Goal: Task Accomplishment & Management: Use online tool/utility

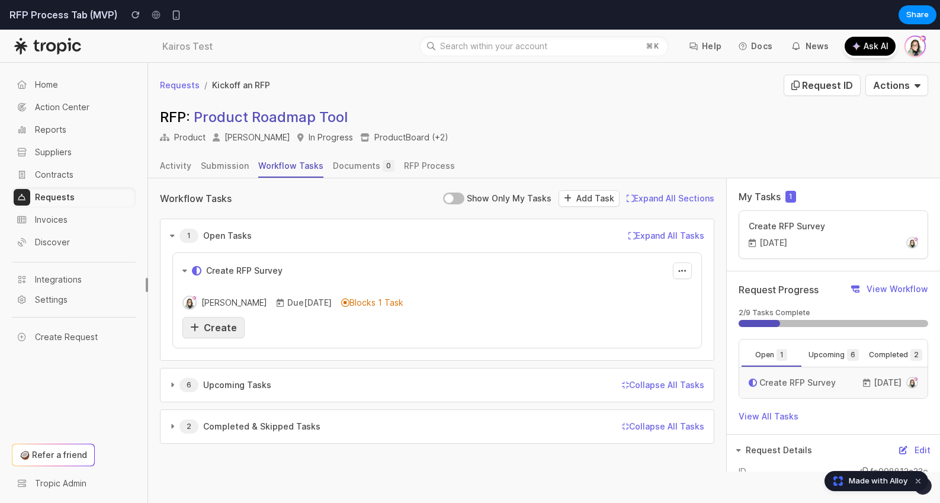
click at [224, 324] on span "Create" at bounding box center [220, 328] width 33 height 12
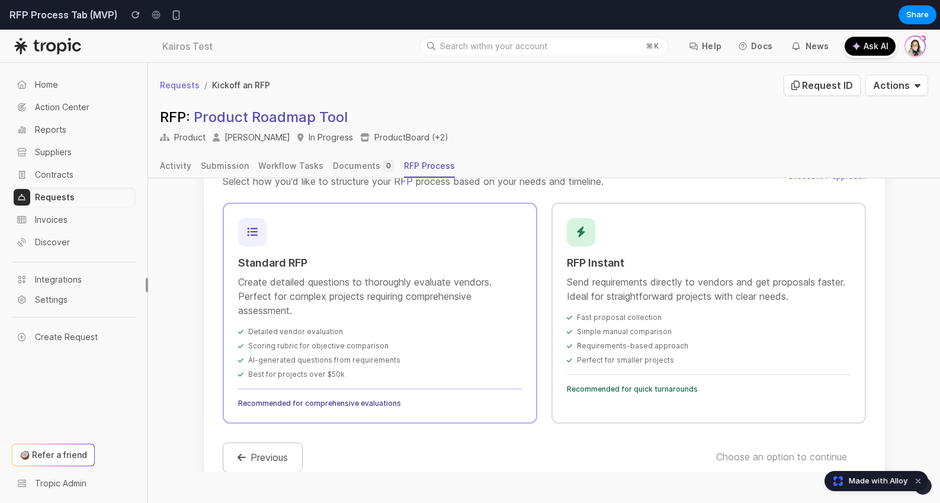
scroll to position [241, 0]
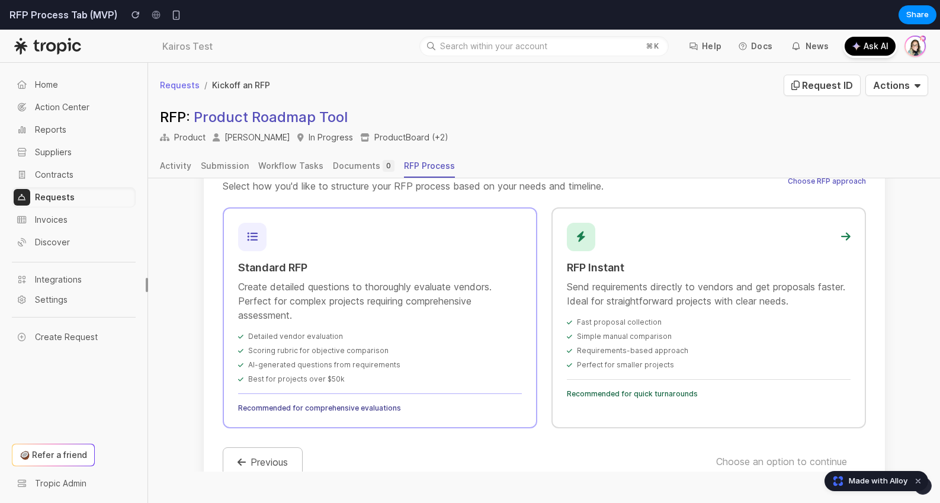
click at [722, 285] on p "Send requirements directly to vendors and get proposals faster. Ideal for strai…" at bounding box center [709, 294] width 284 height 28
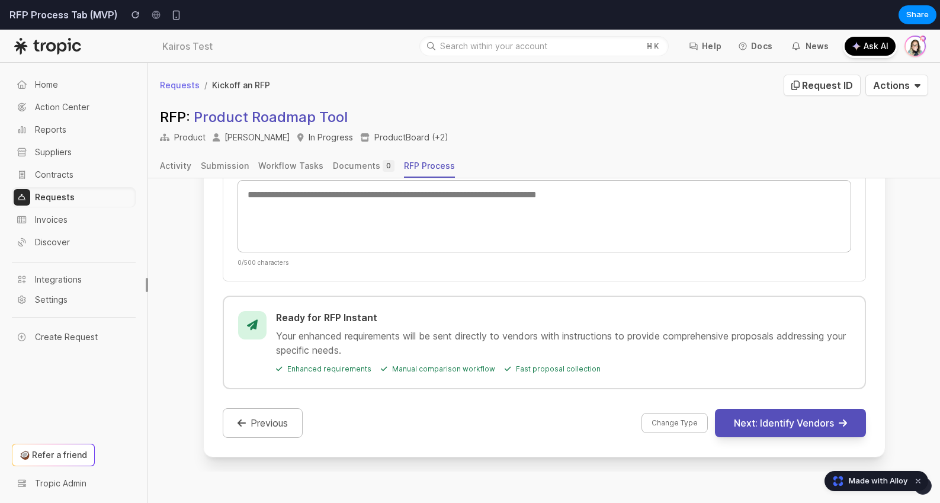
scroll to position [803, 0]
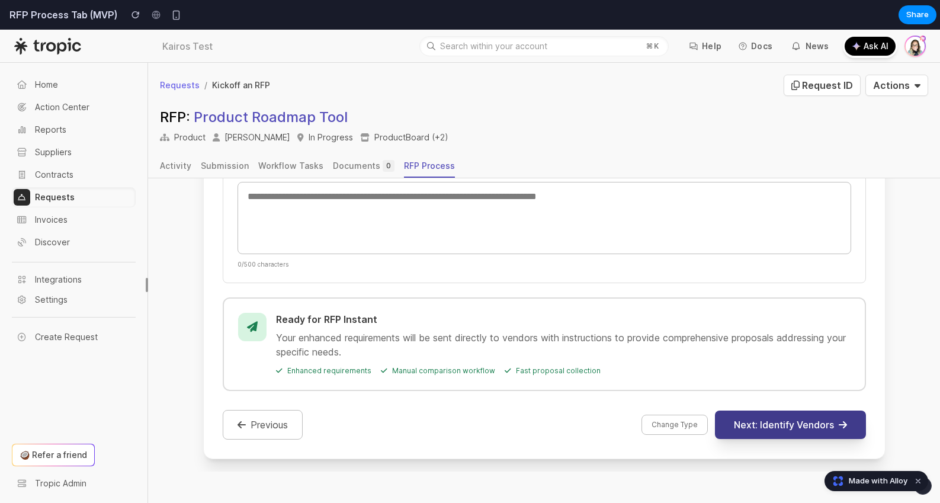
click at [783, 420] on button "Next: Identify Vendors" at bounding box center [790, 425] width 151 height 28
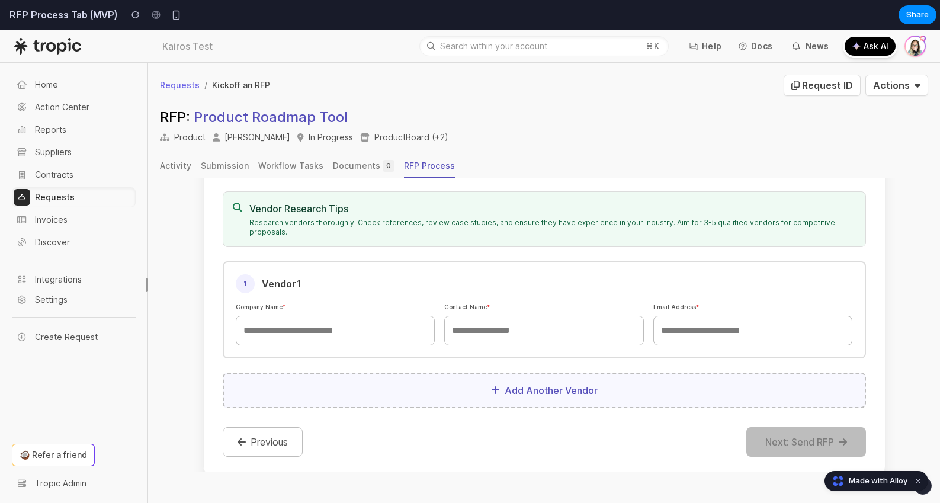
click at [568, 373] on button "Add Another Vendor" at bounding box center [545, 391] width 644 height 36
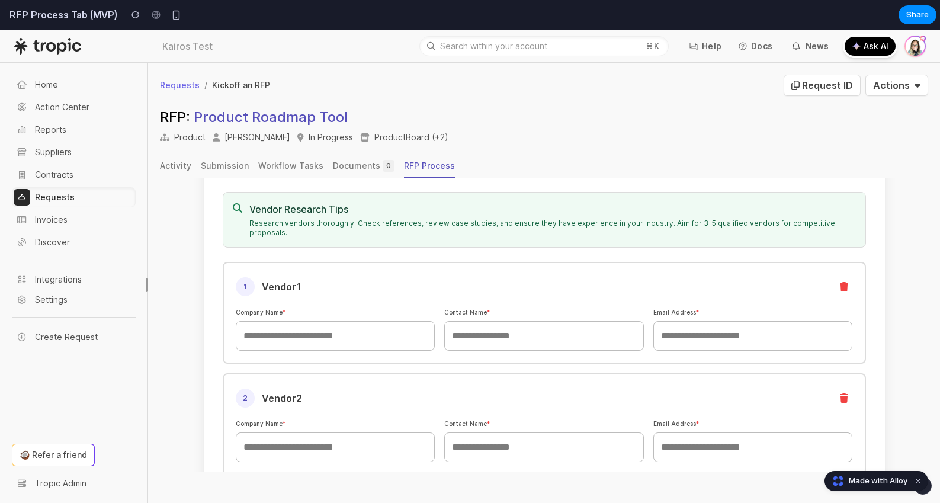
scroll to position [383, 0]
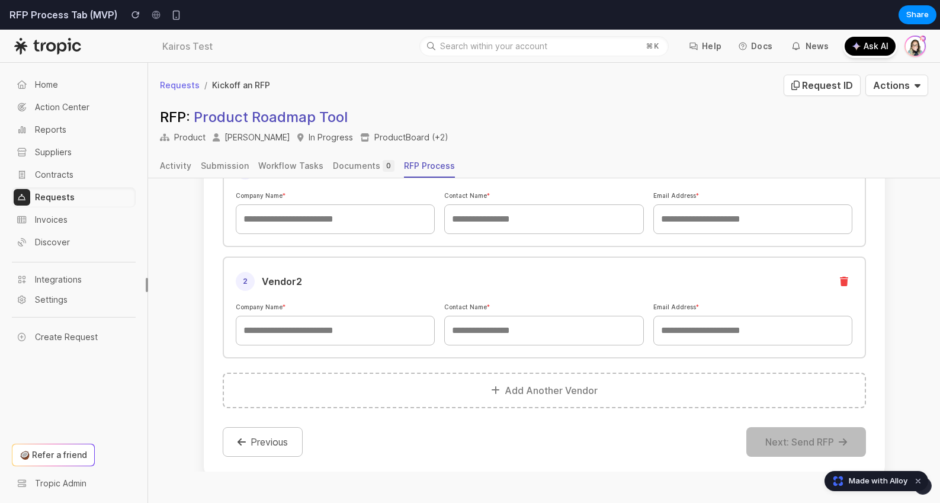
click at [240, 450] on div "Identify Vendors & Add Contacts Research and select potential alternative suppl…" at bounding box center [544, 241] width 683 height 469
click at [268, 427] on button "Previous" at bounding box center [263, 442] width 80 height 30
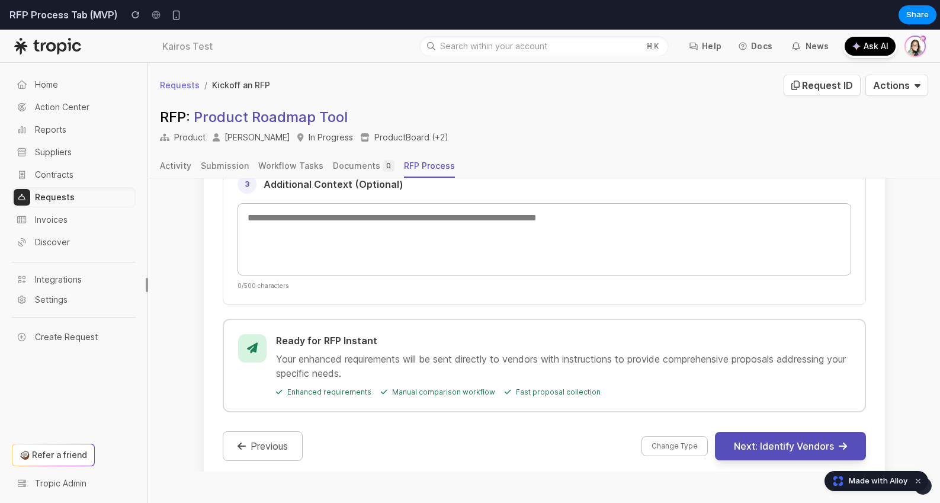
scroll to position [805, 0]
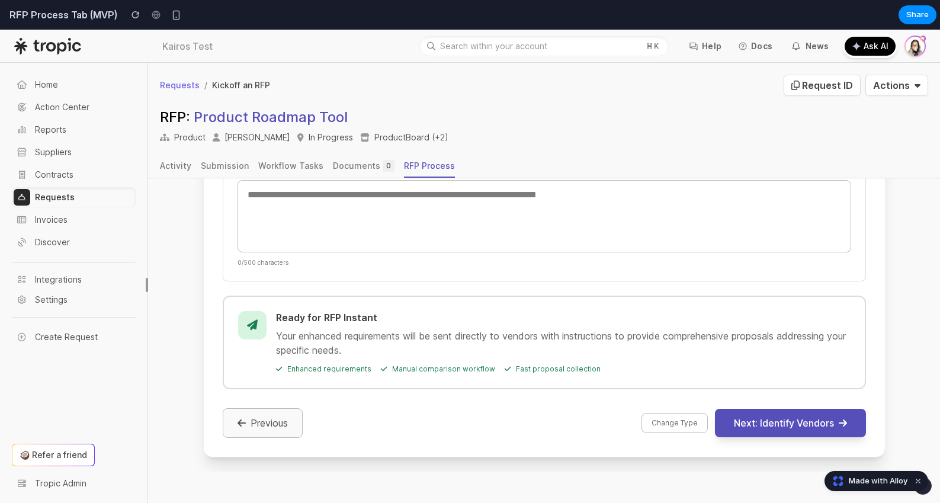
click at [267, 419] on button "Previous" at bounding box center [263, 423] width 80 height 30
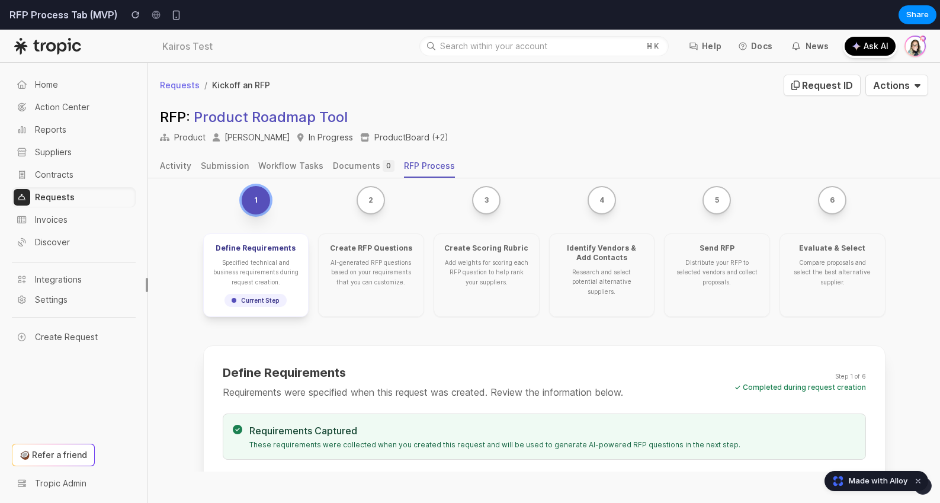
scroll to position [1, 0]
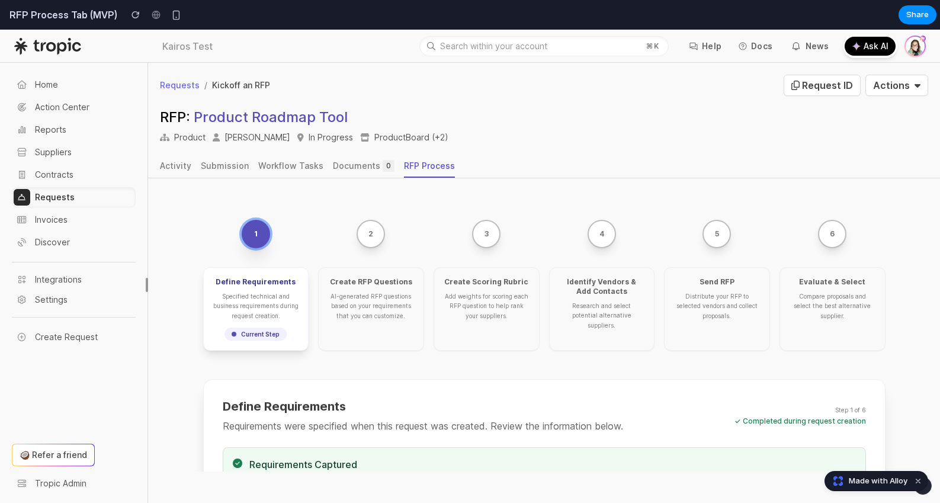
click at [350, 280] on div "Create RFP Questions" at bounding box center [371, 281] width 86 height 9
click at [373, 238] on button "2" at bounding box center [371, 234] width 28 height 28
click at [276, 316] on div "Specified technical and business requirements during request creation." at bounding box center [256, 306] width 86 height 29
click at [269, 339] on span "Current Step" at bounding box center [256, 334] width 62 height 13
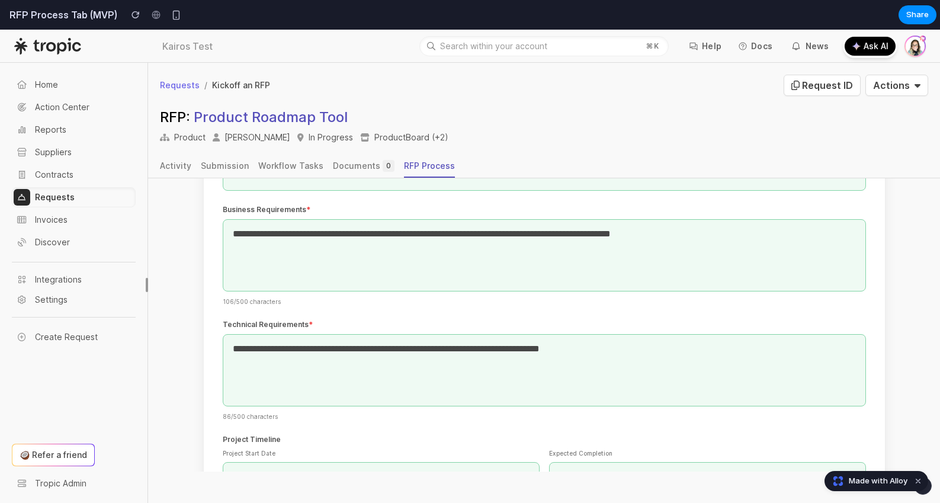
scroll to position [464, 0]
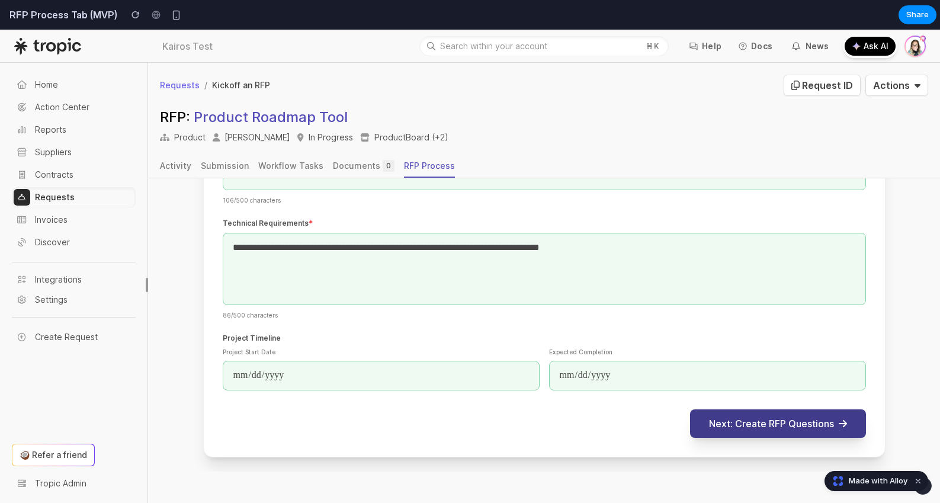
click at [717, 429] on button "Next: Create RFP Questions" at bounding box center [778, 423] width 176 height 28
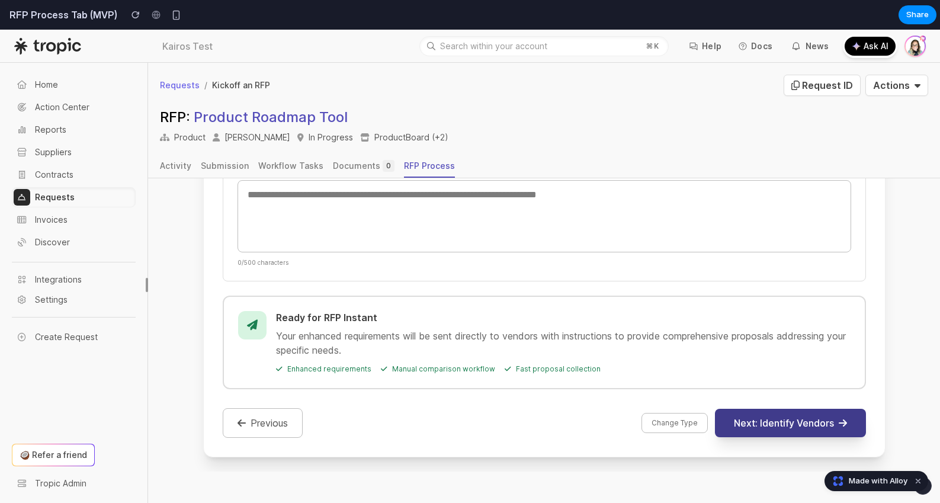
click at [753, 410] on button "Next: Identify Vendors" at bounding box center [790, 423] width 151 height 28
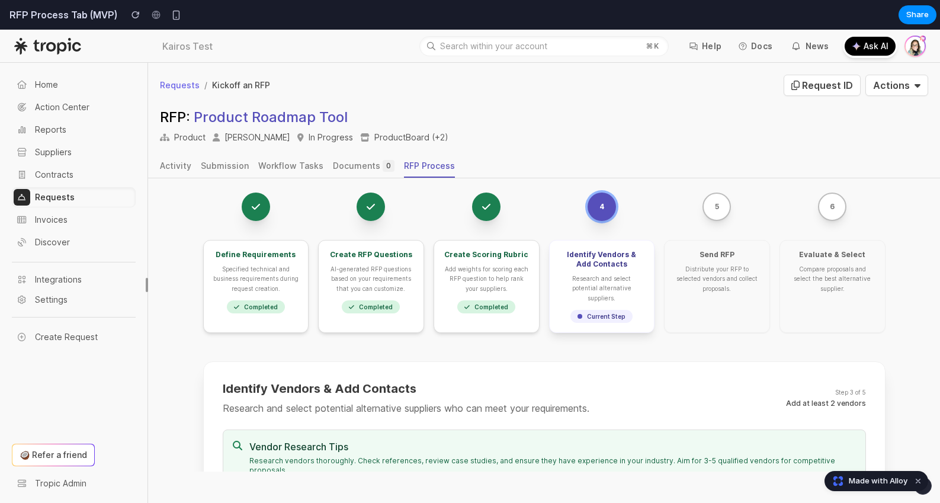
scroll to position [0, 0]
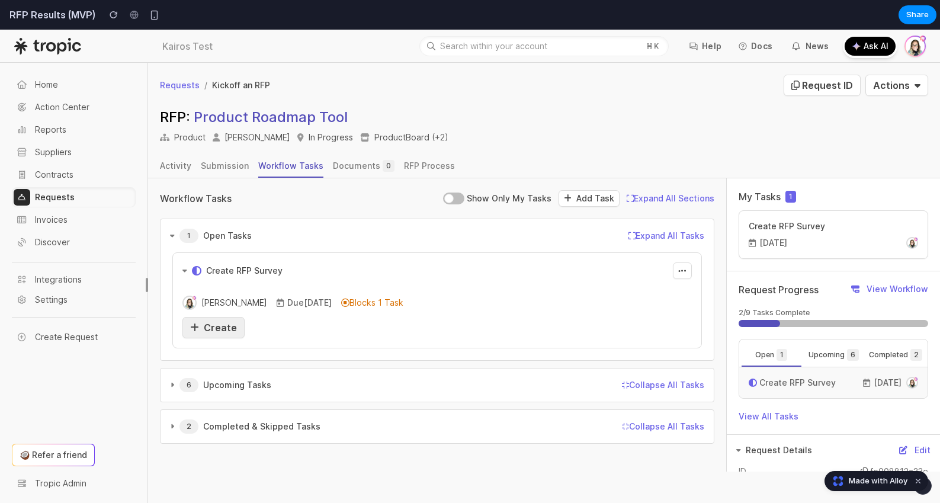
click at [222, 331] on span "Create" at bounding box center [220, 328] width 33 height 12
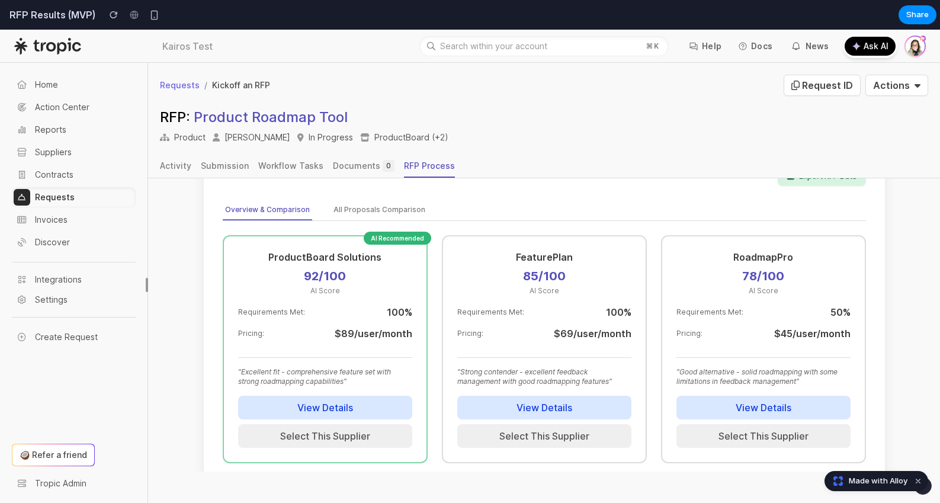
scroll to position [243, 0]
click at [333, 395] on button "View Details" at bounding box center [325, 407] width 174 height 24
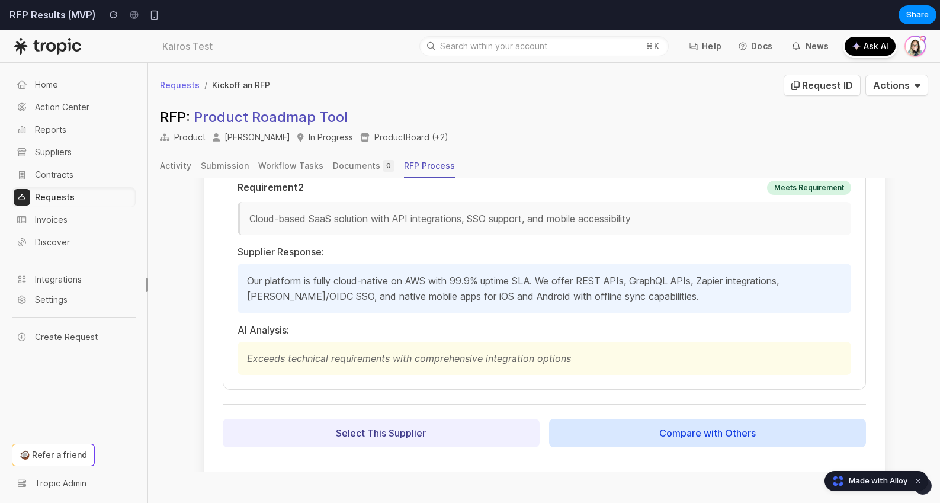
scroll to position [783, 0]
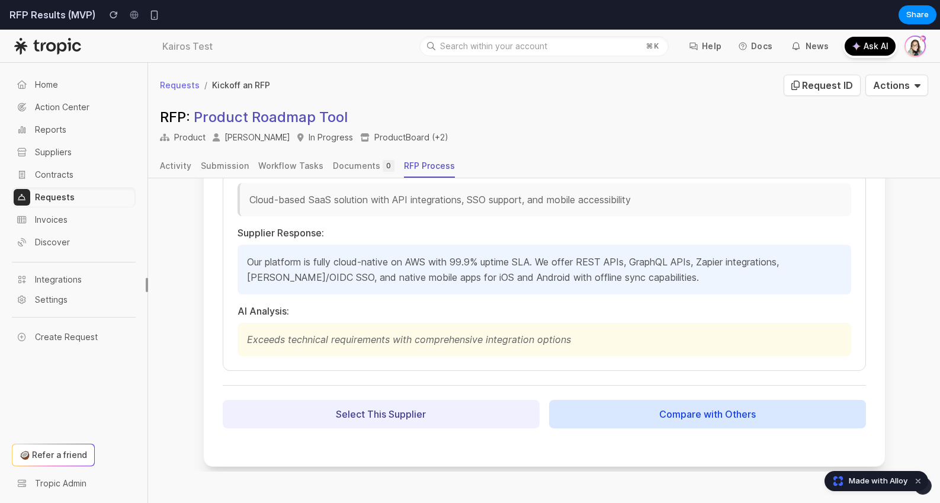
click at [649, 414] on button "Compare with Others" at bounding box center [707, 414] width 317 height 28
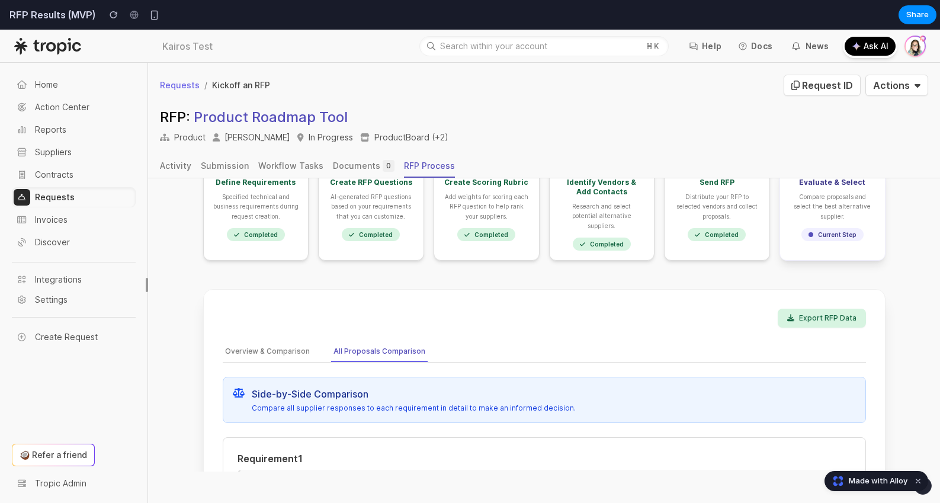
scroll to position [166, 0]
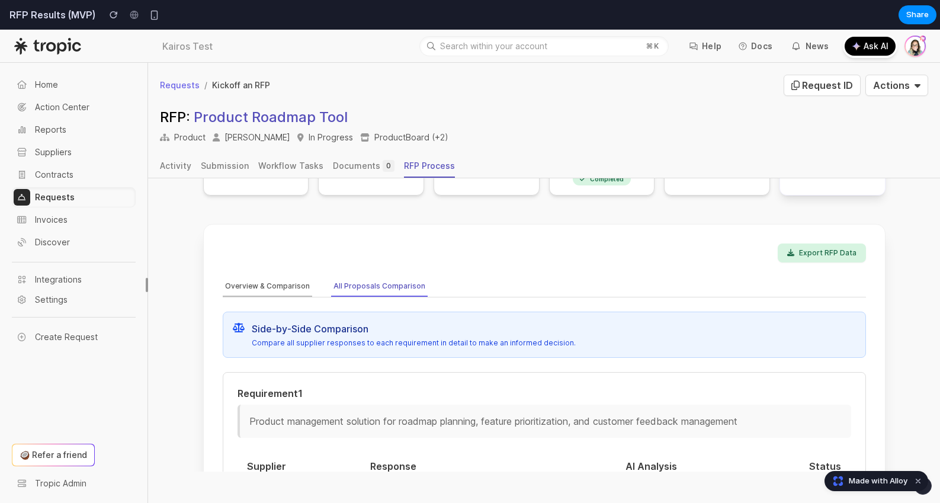
click at [285, 279] on button "Overview & Comparison" at bounding box center [267, 287] width 89 height 20
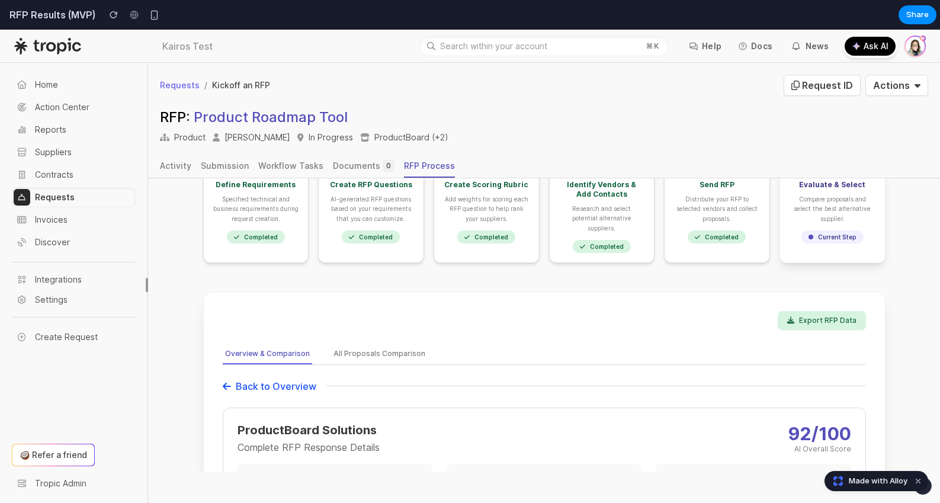
scroll to position [0, 0]
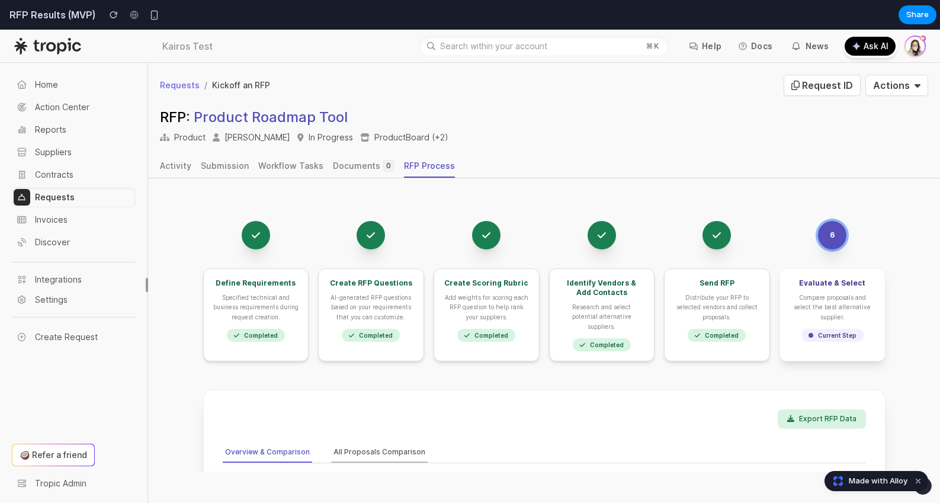
click at [377, 443] on button "All Proposals Comparison" at bounding box center [379, 453] width 97 height 20
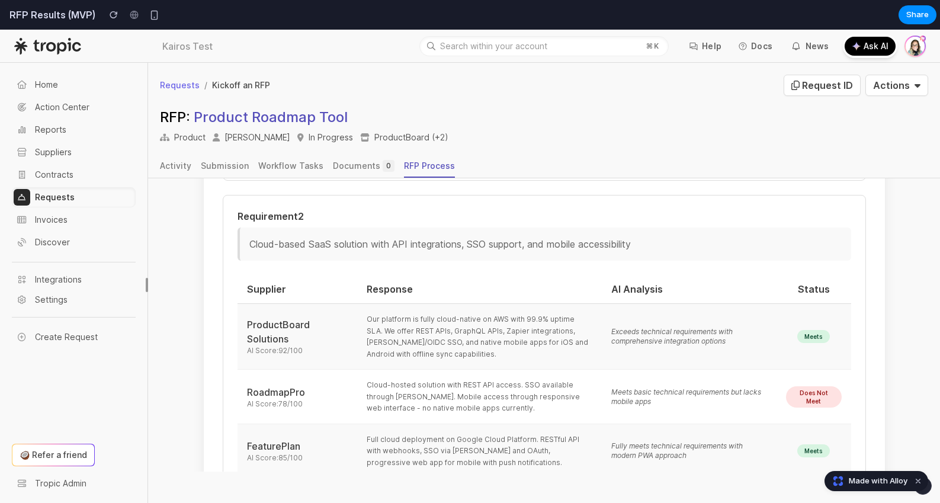
scroll to position [1015, 0]
